Goal: Transaction & Acquisition: Purchase product/service

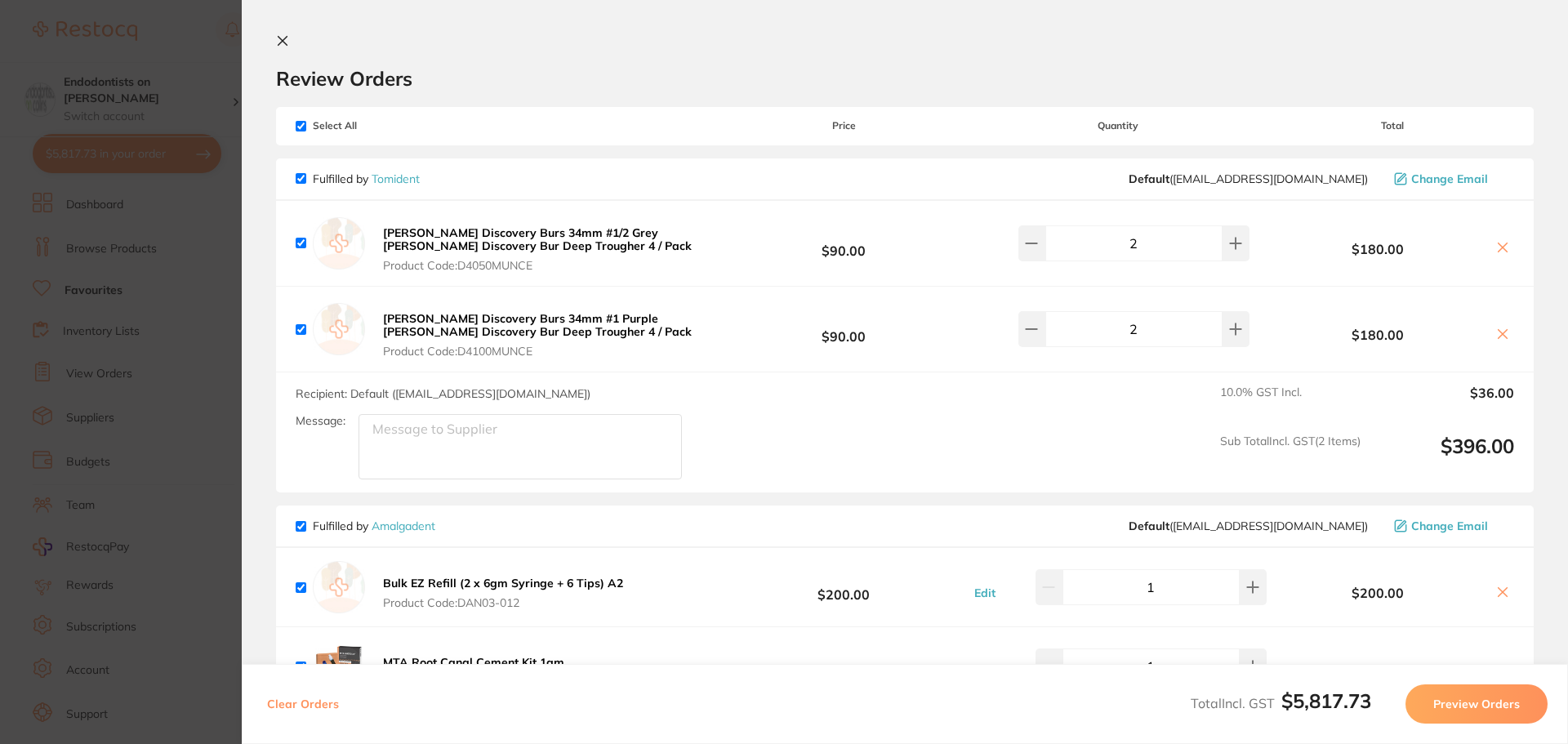
scroll to position [3074, 0]
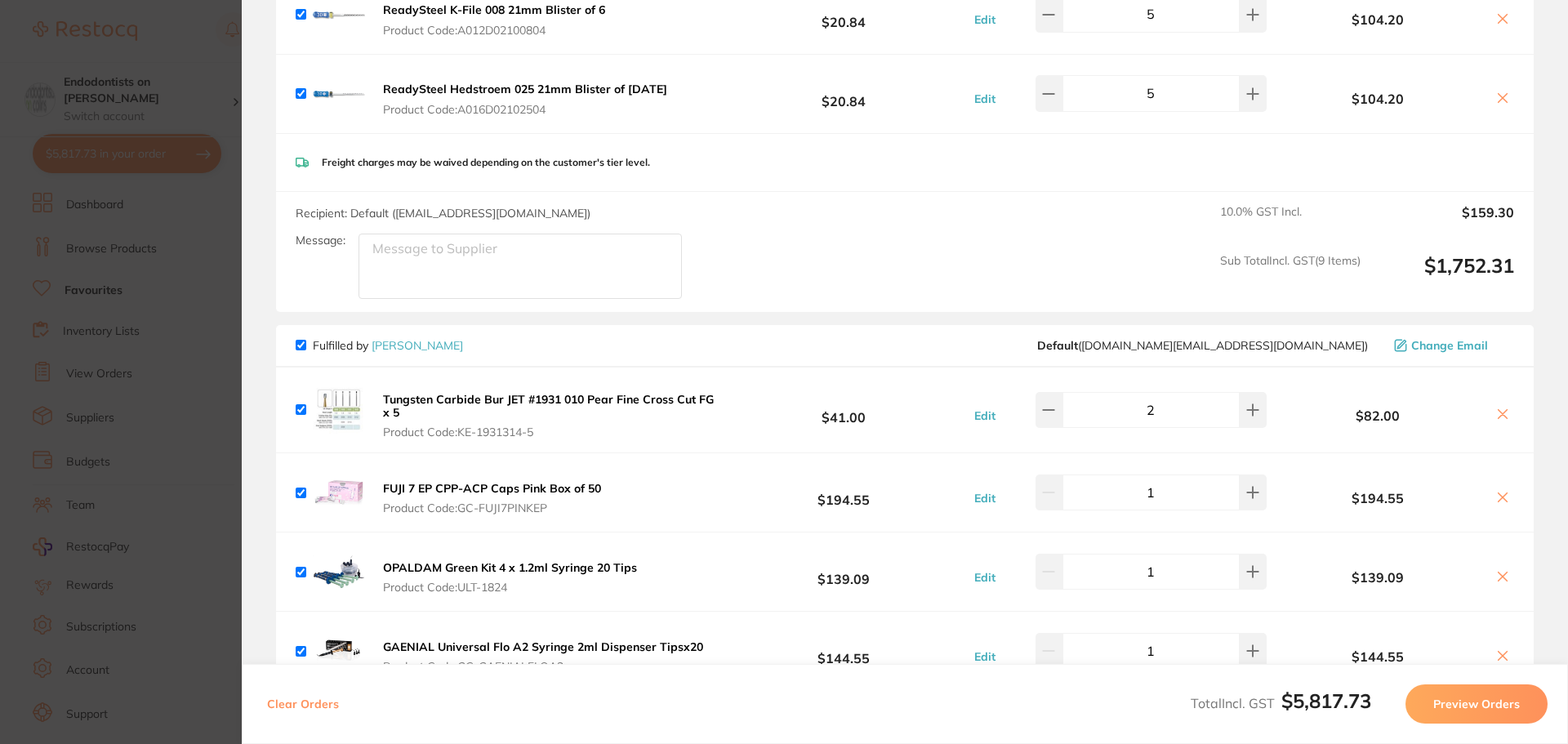
click at [128, 368] on section "Update RRP Set your pre negotiated price for this item. Item Agreed RRP (excl. …" at bounding box center [784, 372] width 1568 height 744
click at [286, 63] on input "monocryl" at bounding box center [906, 54] width 1258 height 43
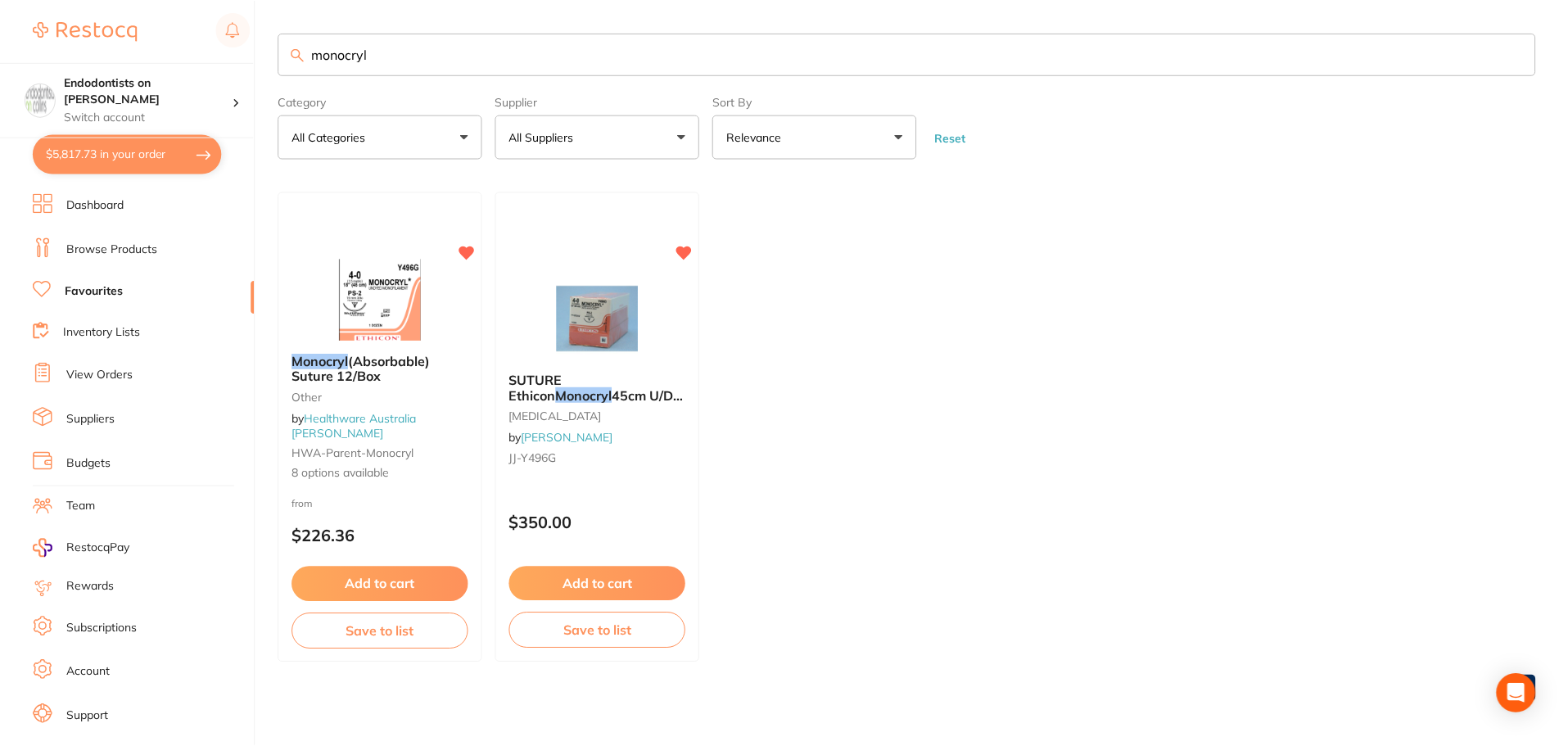
scroll to position [2, 0]
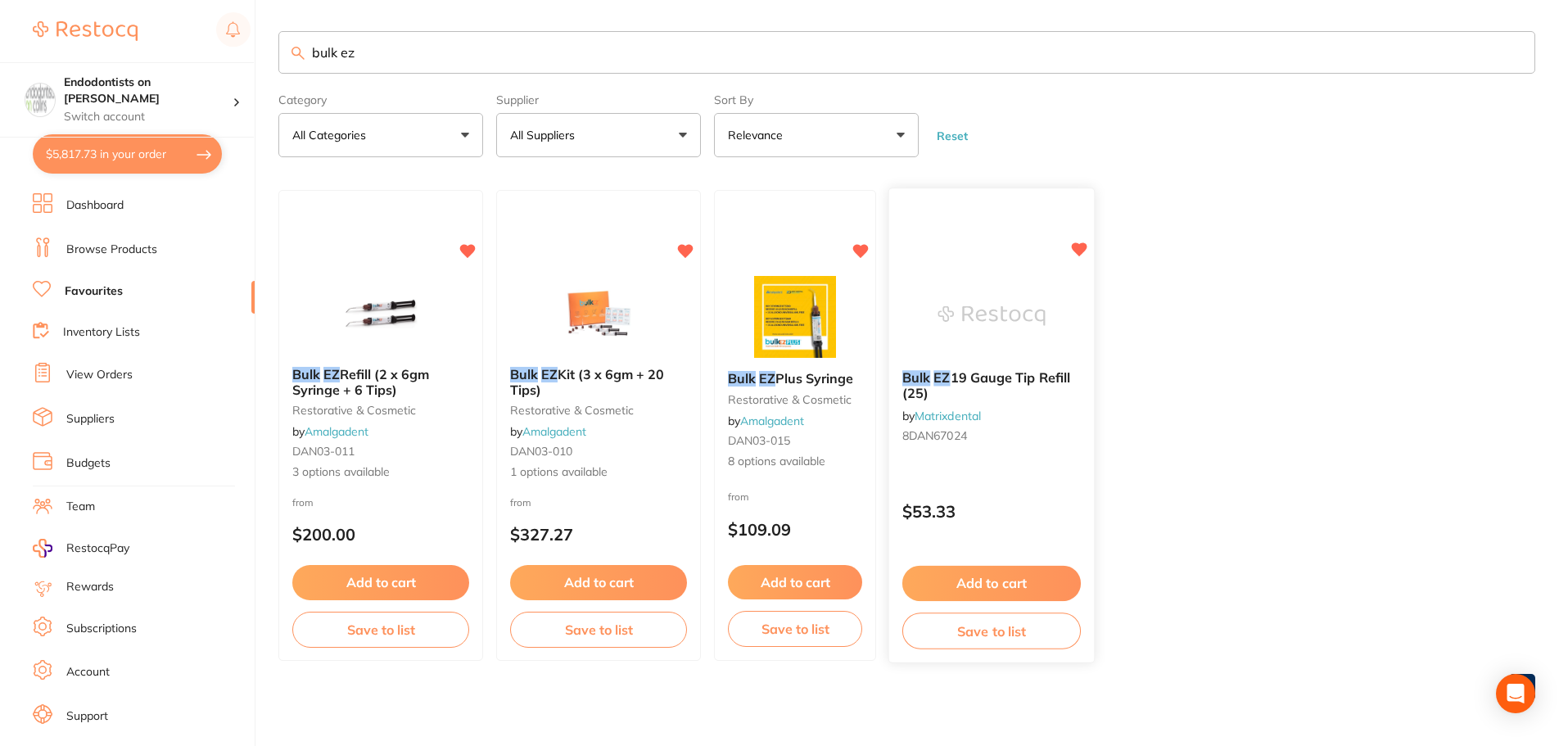
click at [1012, 581] on button "Add to cart" at bounding box center [991, 583] width 178 height 35
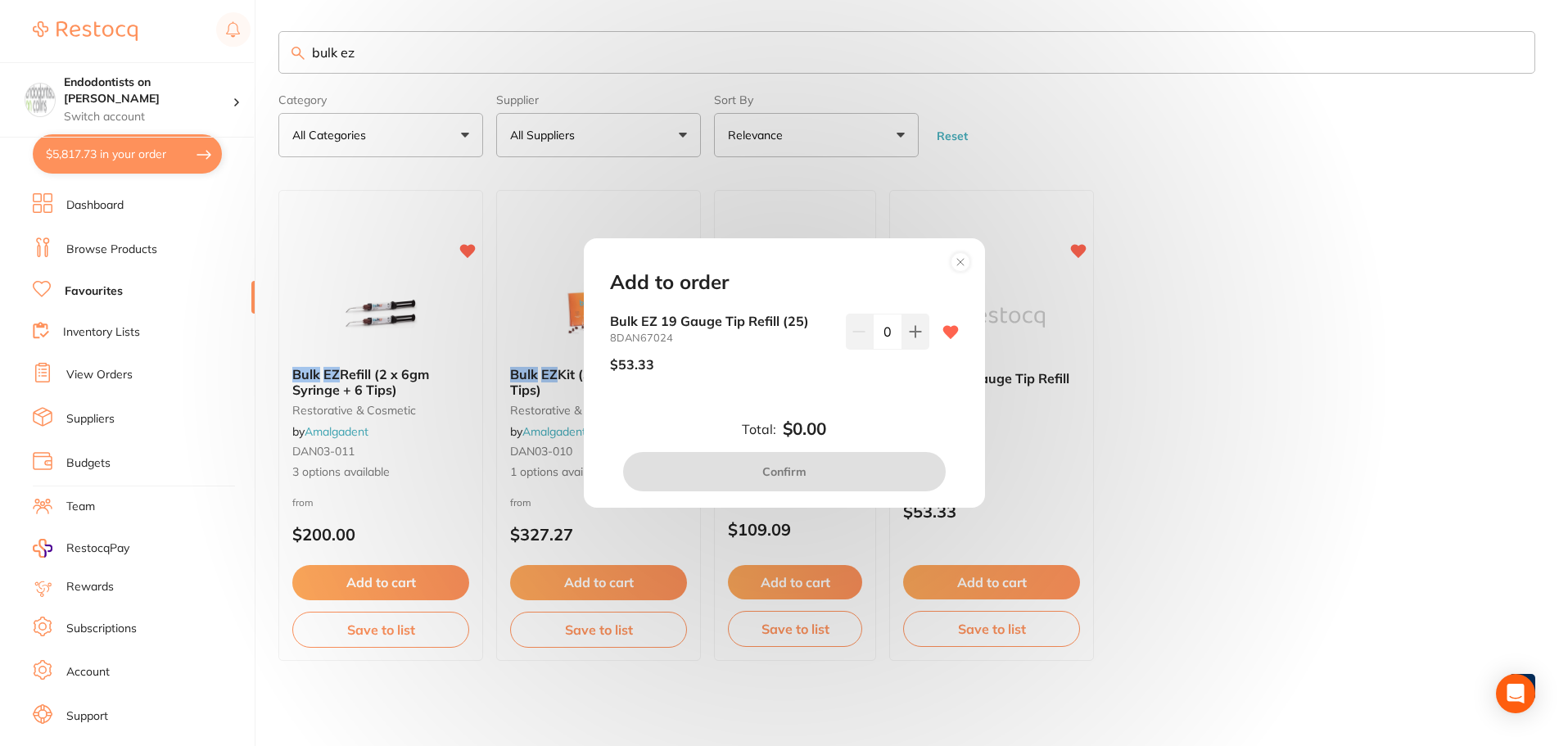
click at [1285, 547] on div "Add to order Bulk EZ 19 Gauge Tip Refill (25) 8DAN67024 $53.33 0 Total: $0.00 C…" at bounding box center [784, 373] width 1568 height 746
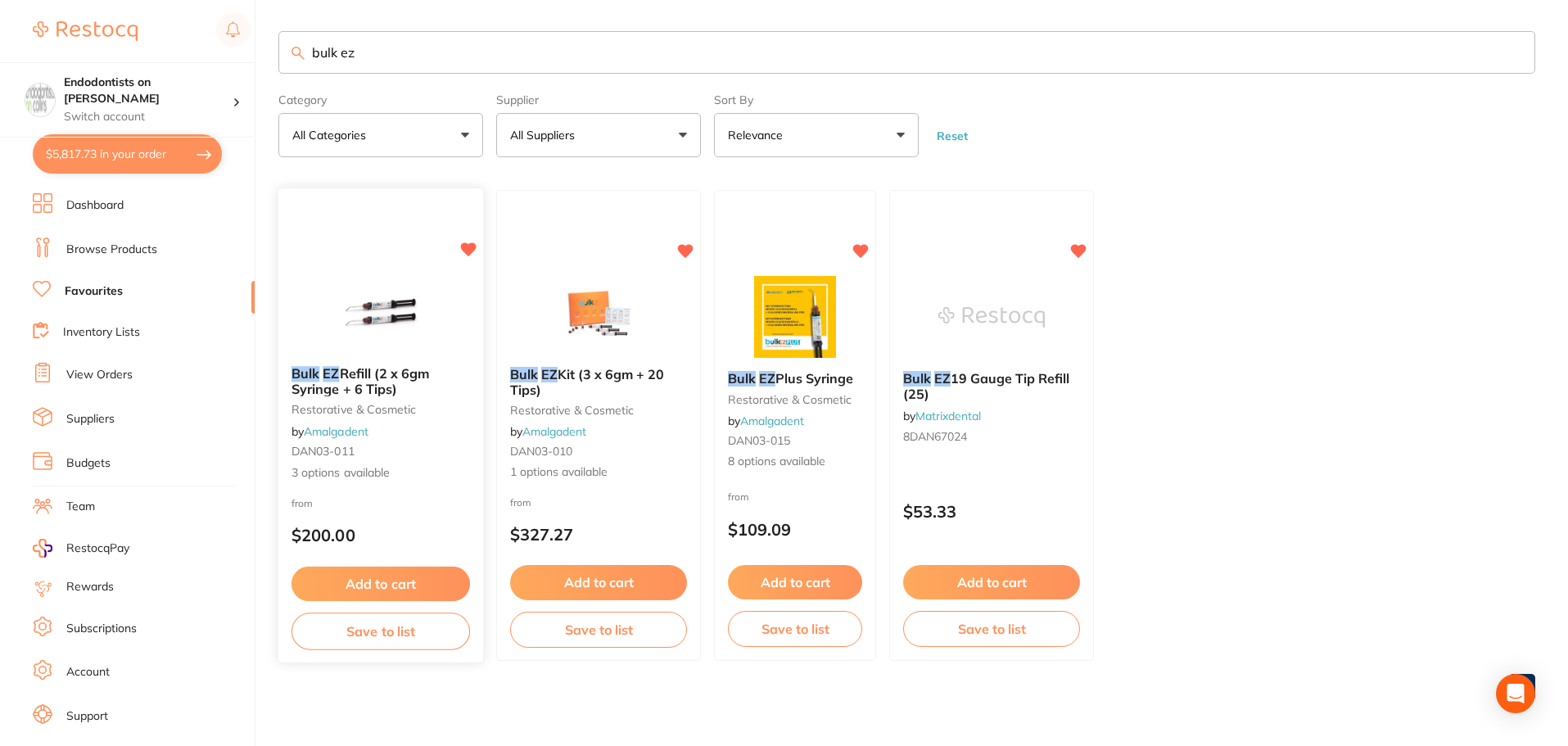
click at [410, 589] on button "Add to cart" at bounding box center [381, 584] width 178 height 35
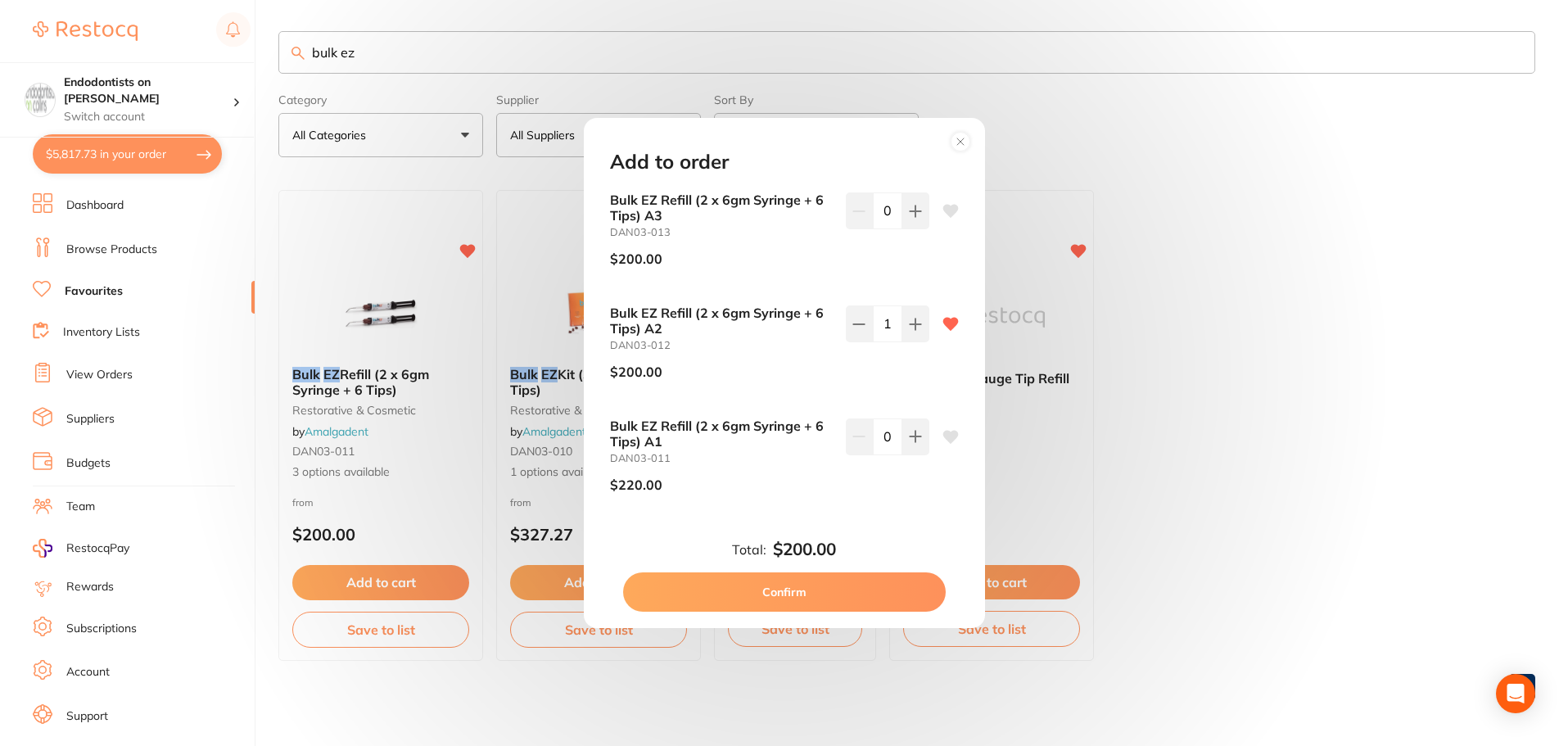
click at [1516, 480] on div "Add to order Bulk EZ Refill (2 x 6gm Syringe + 6 Tips) A3 DAN03-013 $200.00 0 B…" at bounding box center [784, 373] width 1568 height 746
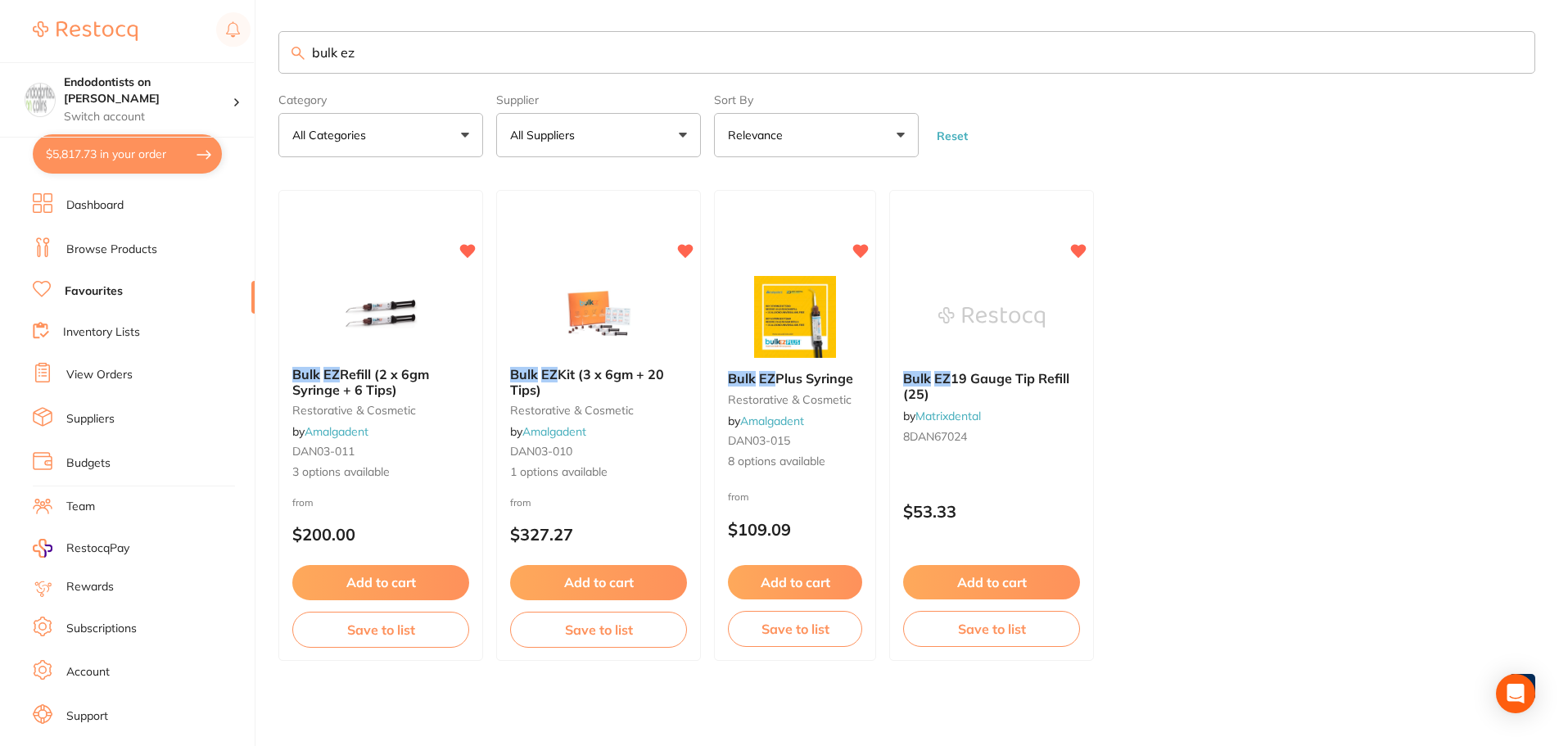
drag, startPoint x: 391, startPoint y: 52, endPoint x: 205, endPoint y: 36, distance: 186.7
click at [205, 36] on div "$5,817.73 Endodontists on [PERSON_NAME] Switch account Endodontists on [PERSON_…" at bounding box center [784, 371] width 1568 height 746
type input "mixing tips"
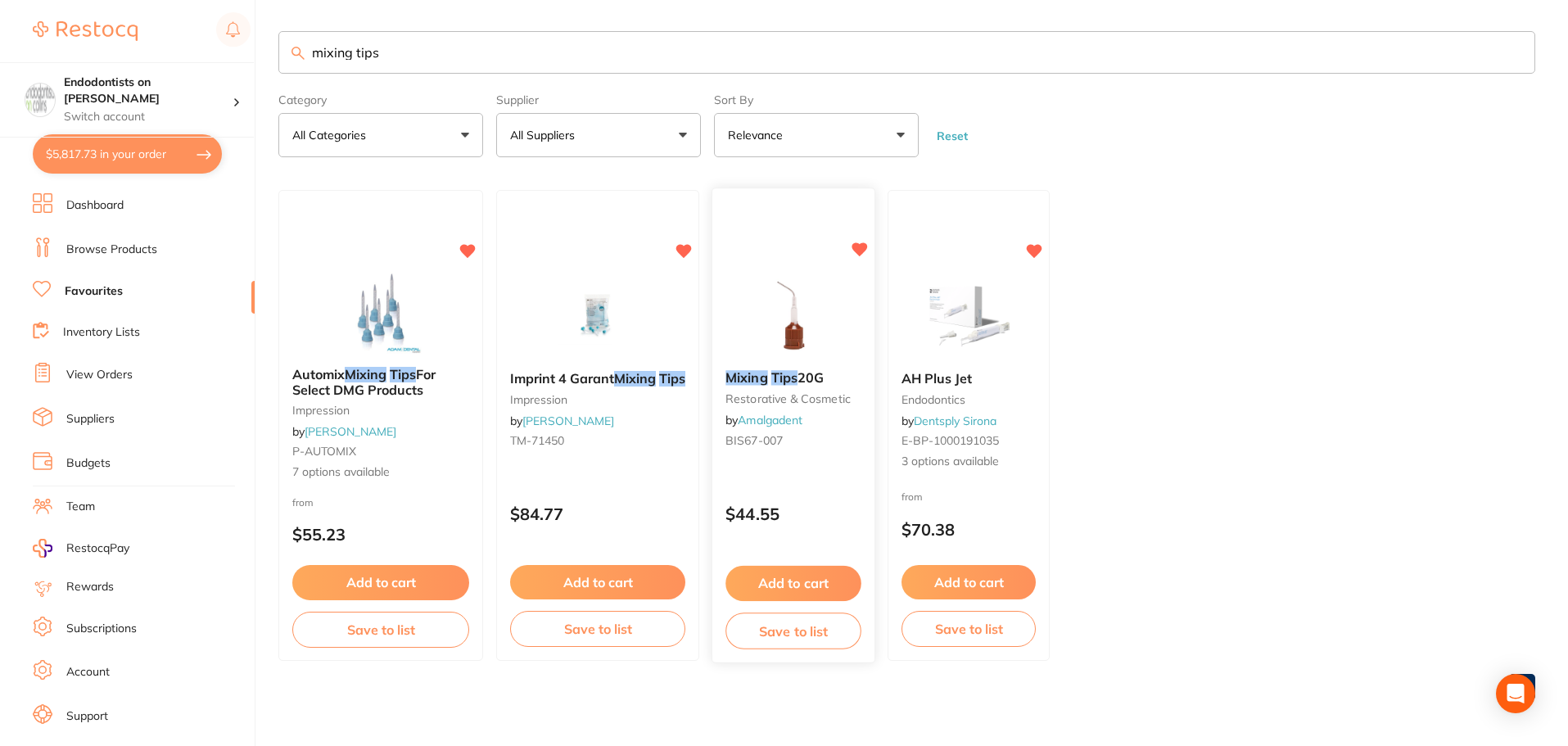
click at [788, 585] on button "Add to cart" at bounding box center [793, 583] width 136 height 35
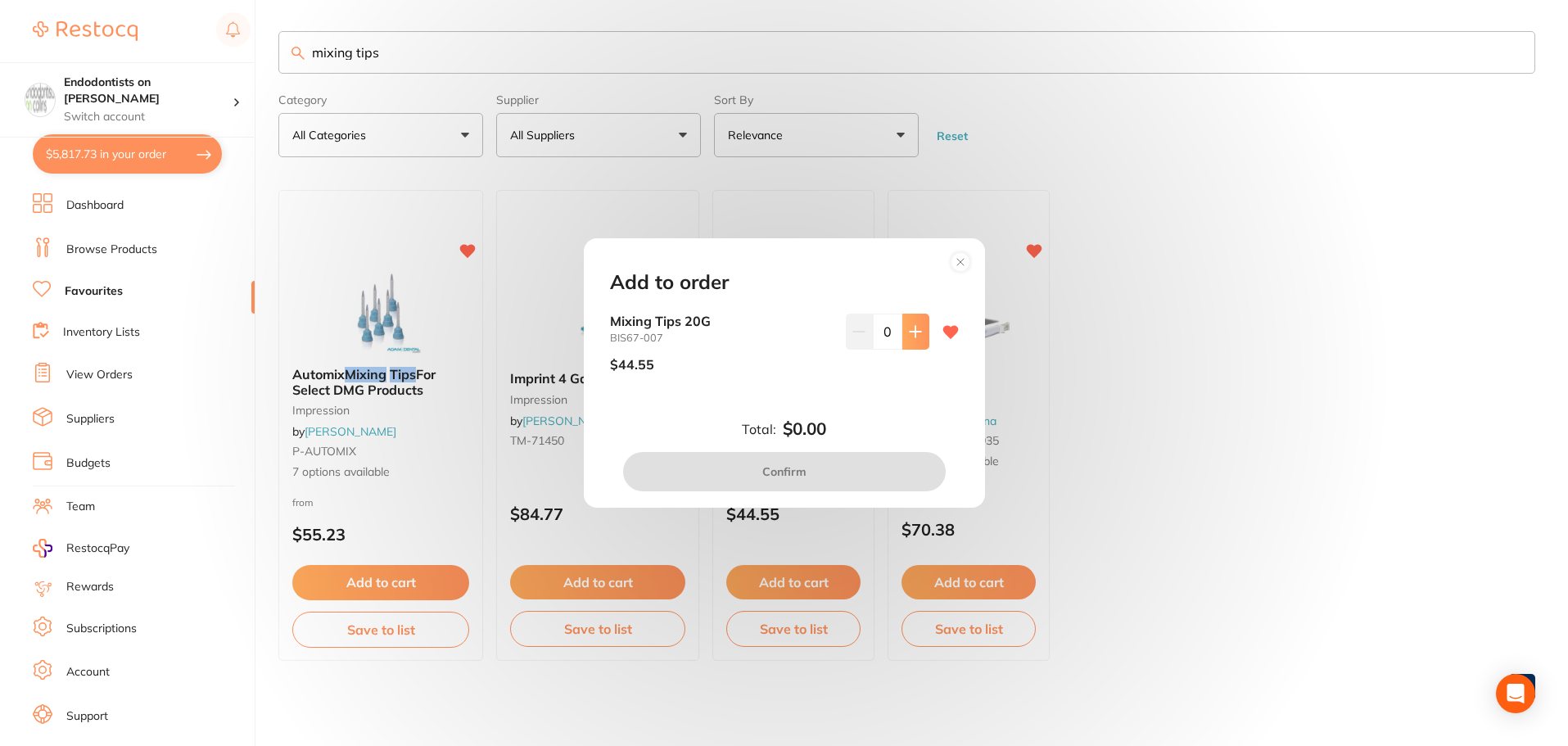
click at [917, 332] on icon at bounding box center [915, 331] width 10 height 10
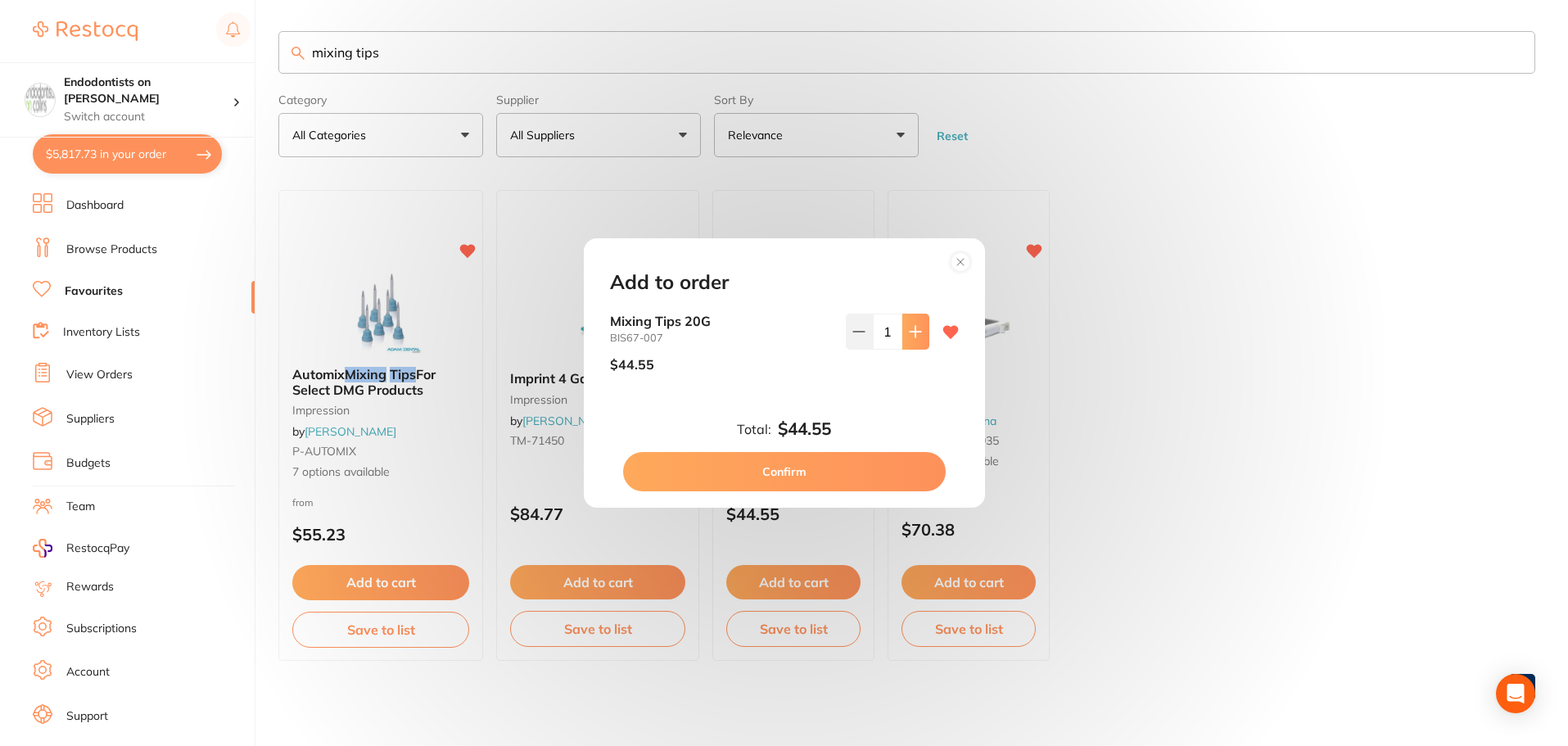
click at [914, 331] on icon at bounding box center [915, 331] width 10 height 10
type input "2"
click at [803, 476] on button "Confirm" at bounding box center [784, 472] width 322 height 39
checkbox input "false"
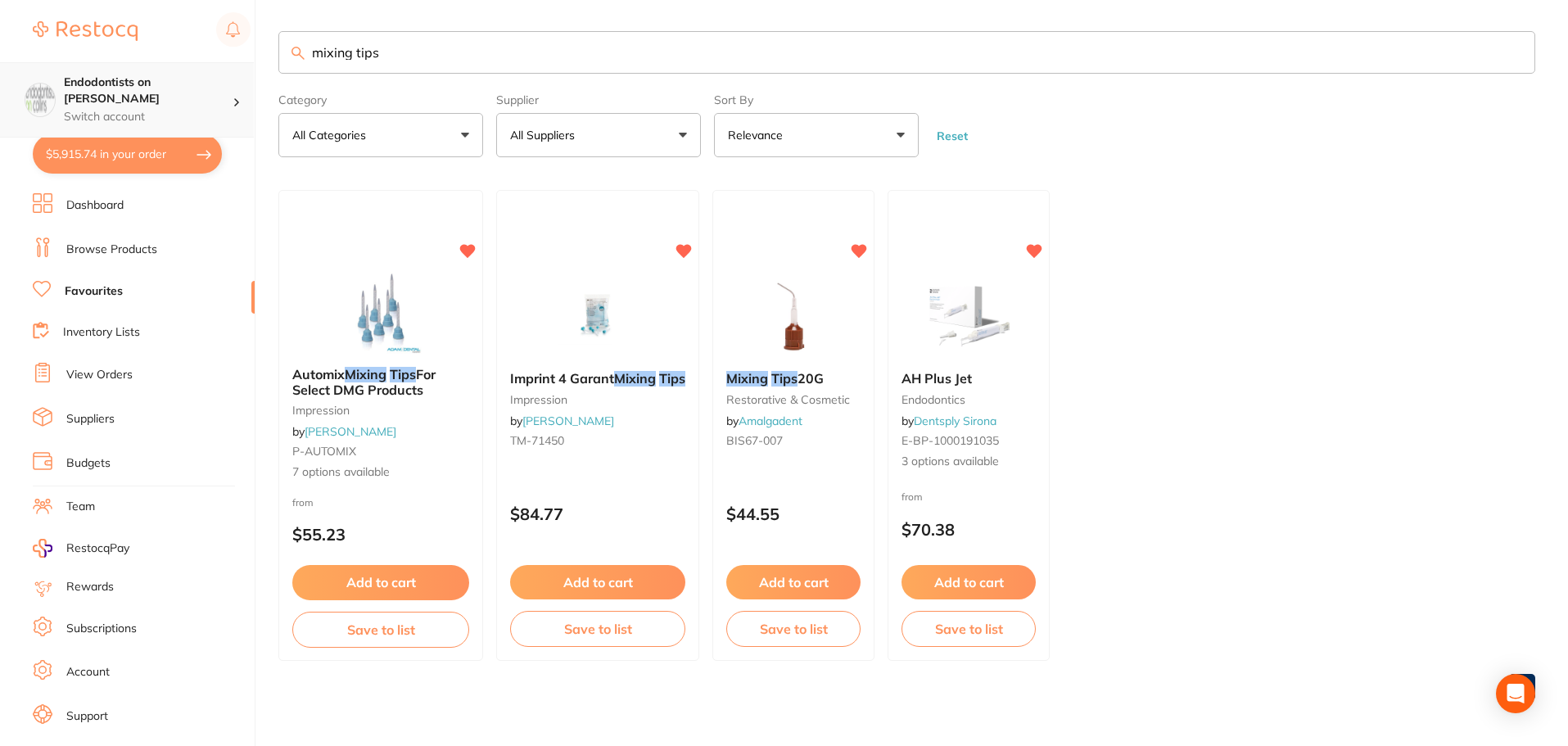
drag, startPoint x: 429, startPoint y: 54, endPoint x: 0, endPoint y: 66, distance: 429.2
click at [0, 66] on div "$5,915.74 Endodontists on [PERSON_NAME] Switch account Endodontists on [PERSON_…" at bounding box center [784, 371] width 1568 height 746
type input "visco"
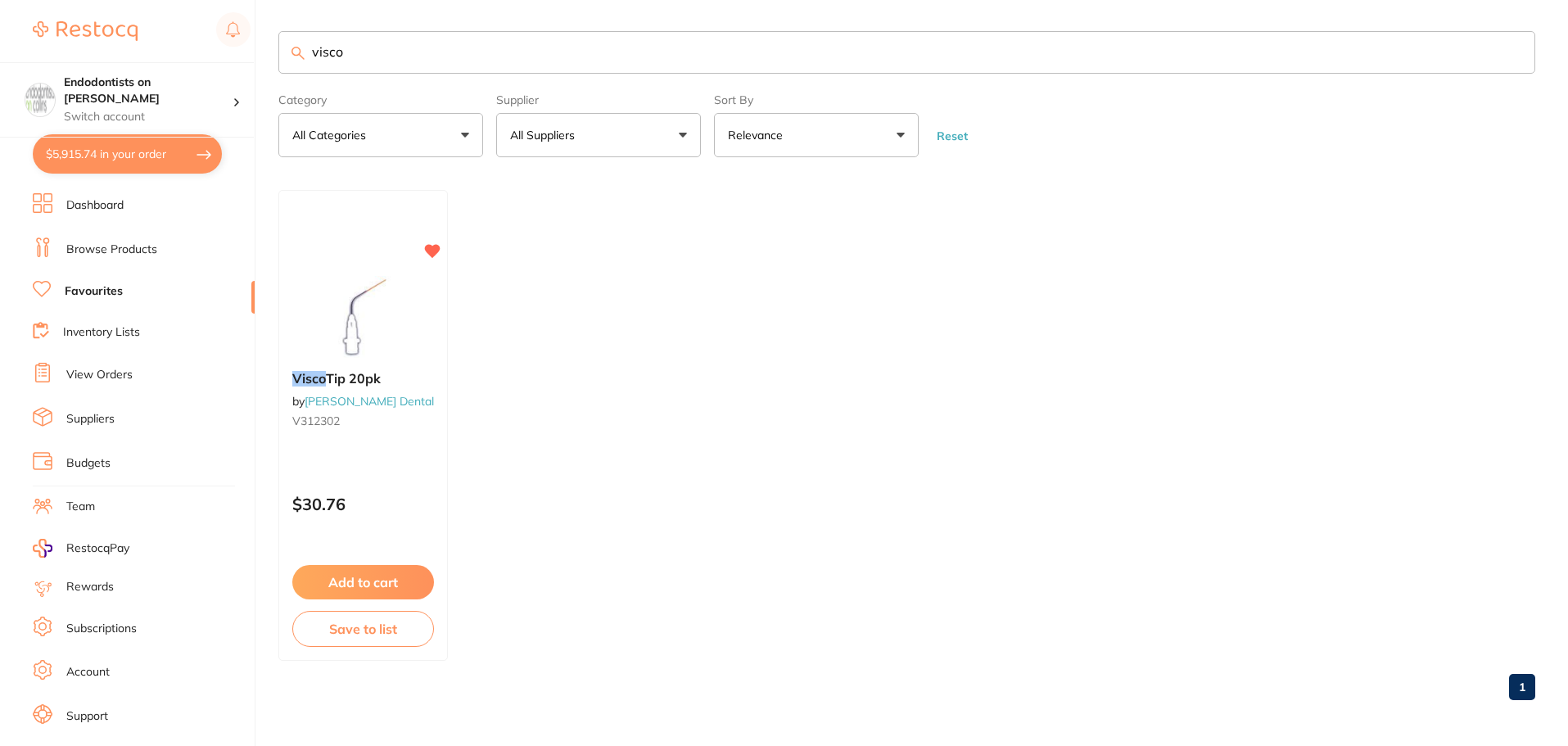
scroll to position [0, 0]
click at [359, 581] on button "Add to cart" at bounding box center [363, 582] width 141 height 34
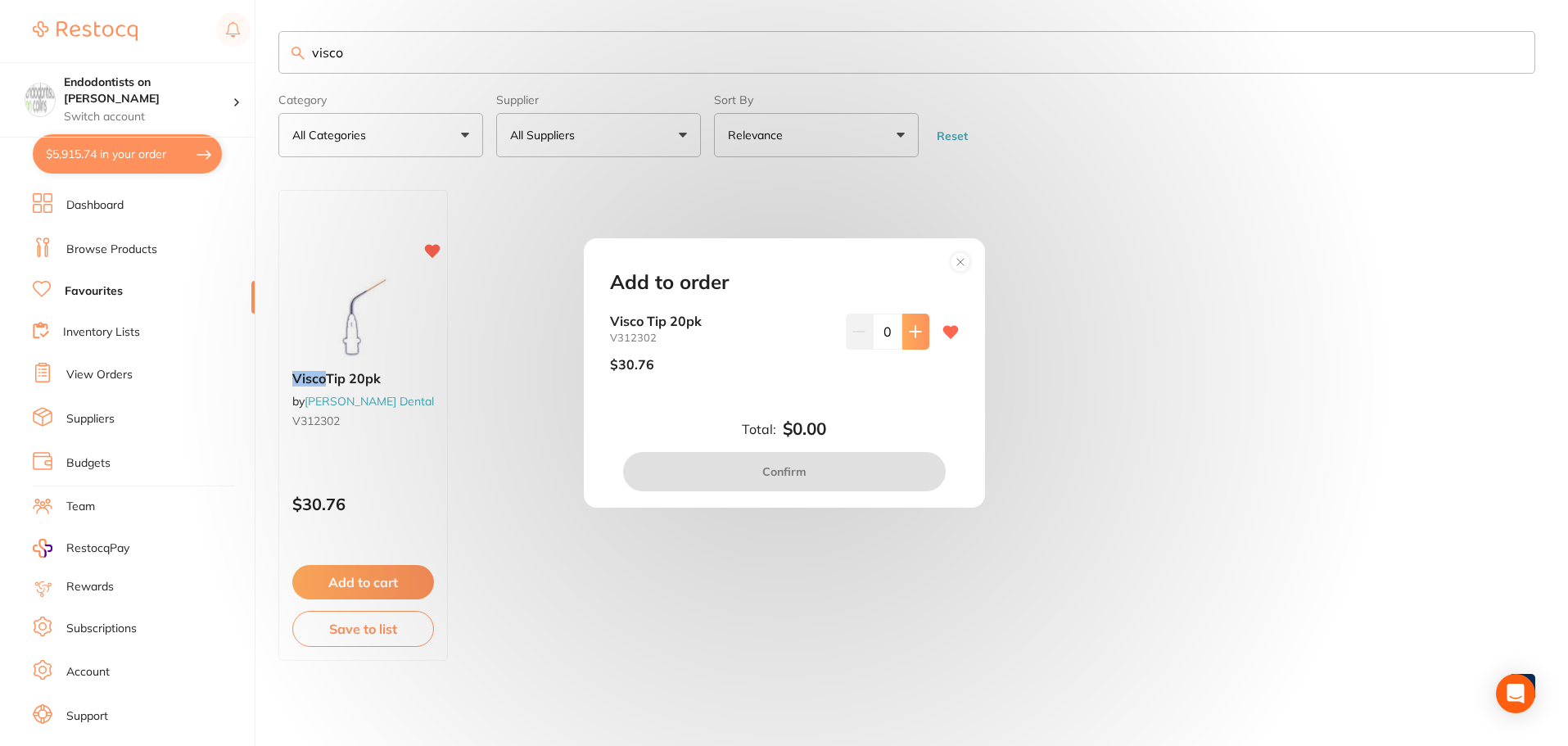
click at [912, 332] on icon at bounding box center [915, 331] width 10 height 10
type input "1"
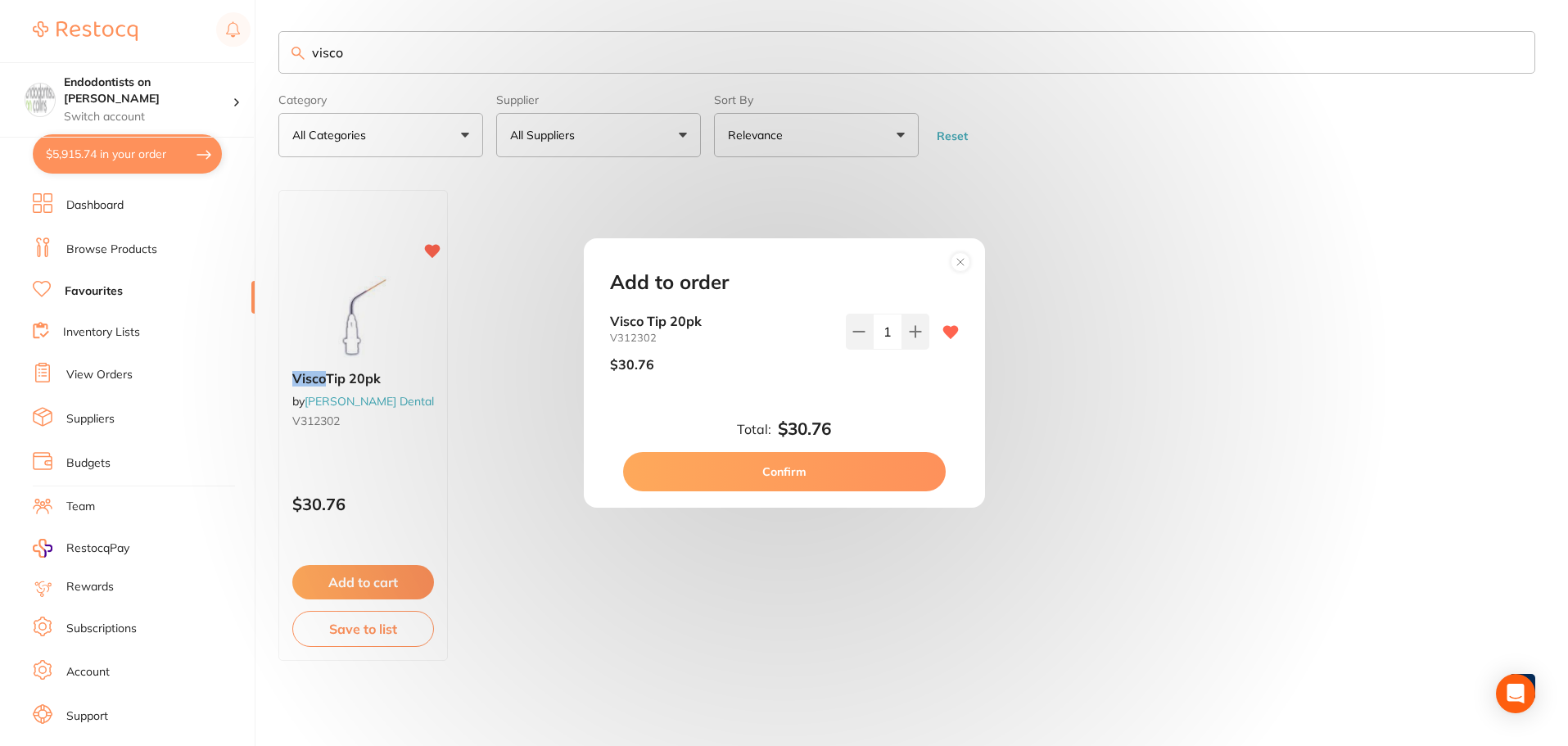
click at [823, 464] on button "Confirm" at bounding box center [784, 472] width 322 height 39
